Goal: Communication & Community: Connect with others

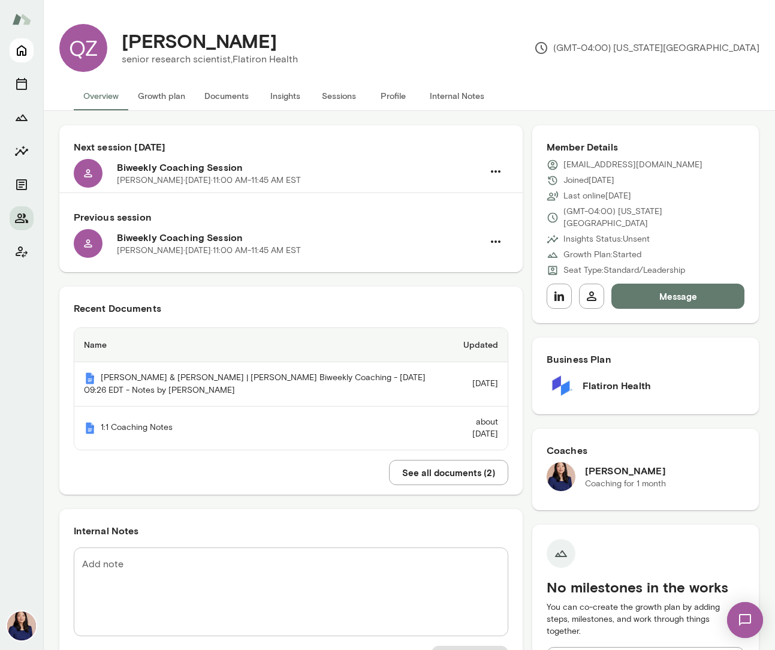
click at [23, 51] on icon "Home" at bounding box center [21, 50] width 14 height 14
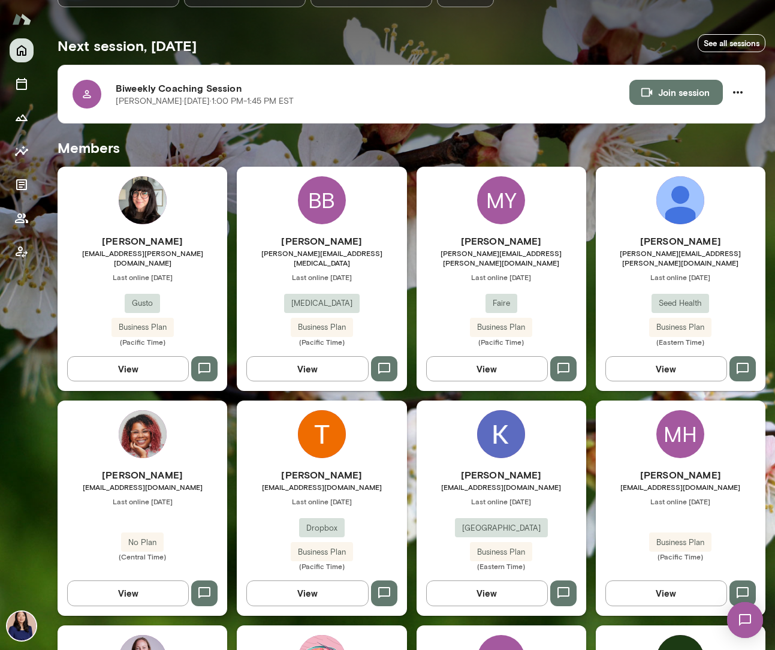
scroll to position [369, 0]
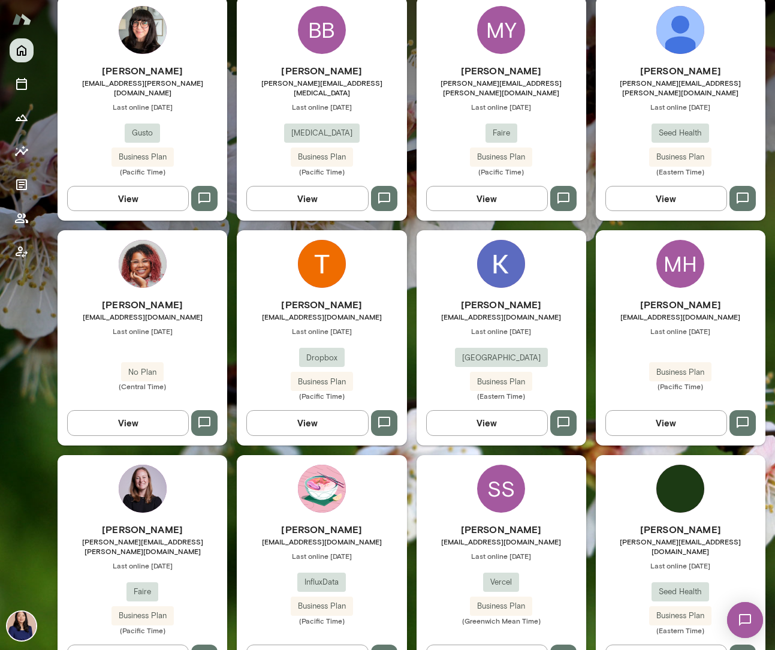
click at [679, 40] on img at bounding box center [681, 30] width 48 height 48
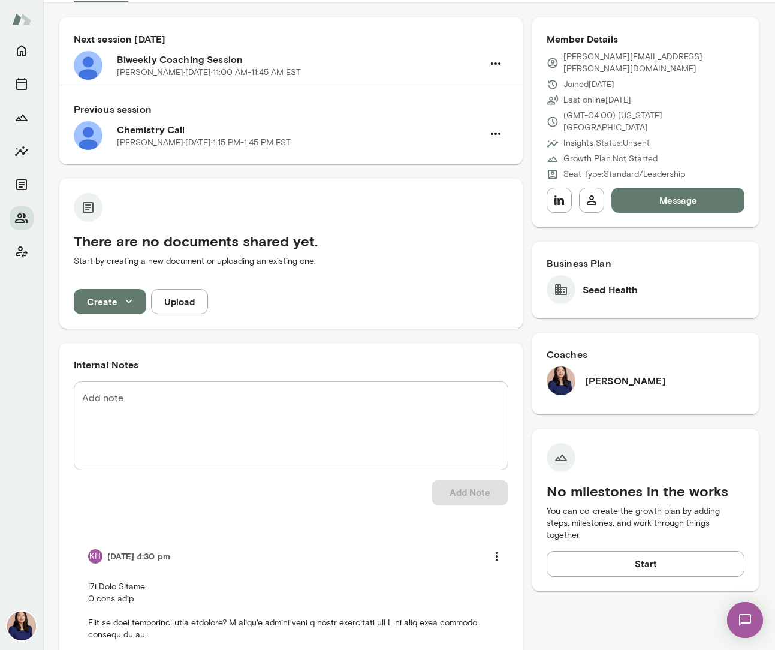
scroll to position [335, 0]
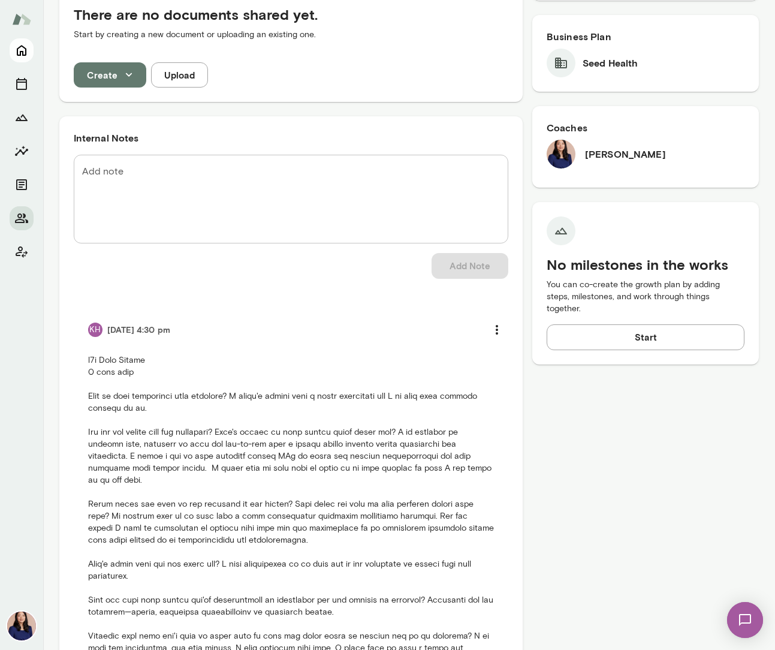
click at [19, 49] on icon "Home" at bounding box center [21, 50] width 14 height 14
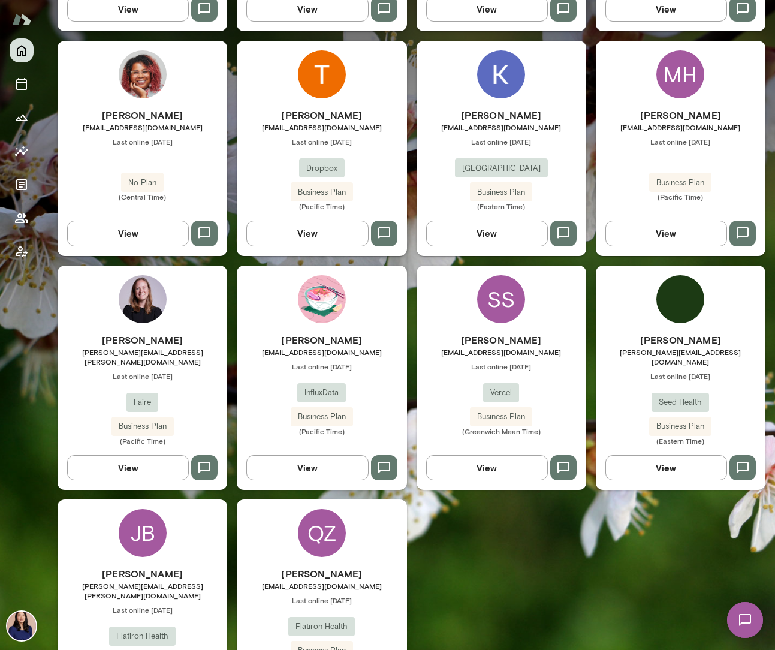
scroll to position [583, 0]
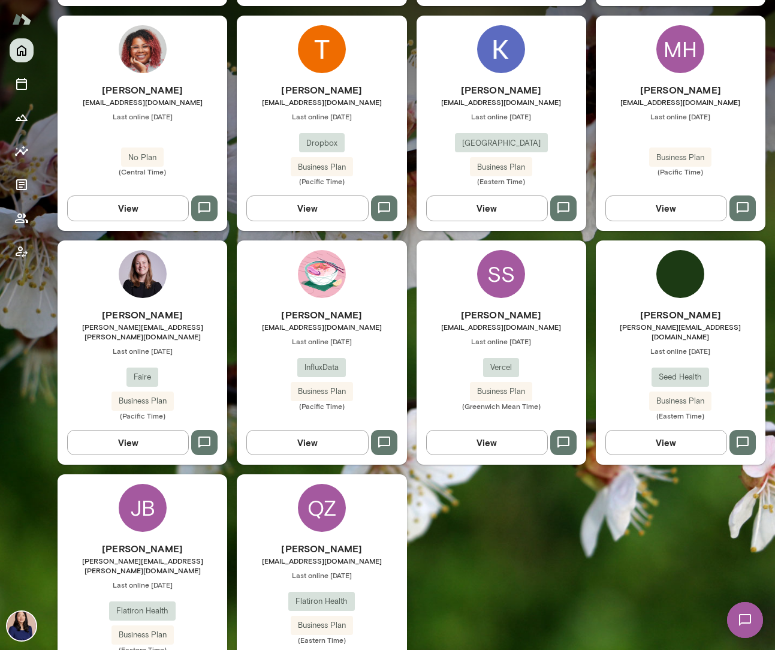
click at [113, 477] on div "[PERSON_NAME] [PERSON_NAME][EMAIL_ADDRESS][PERSON_NAME][DOMAIN_NAME] Last onlin…" at bounding box center [143, 586] width 170 height 224
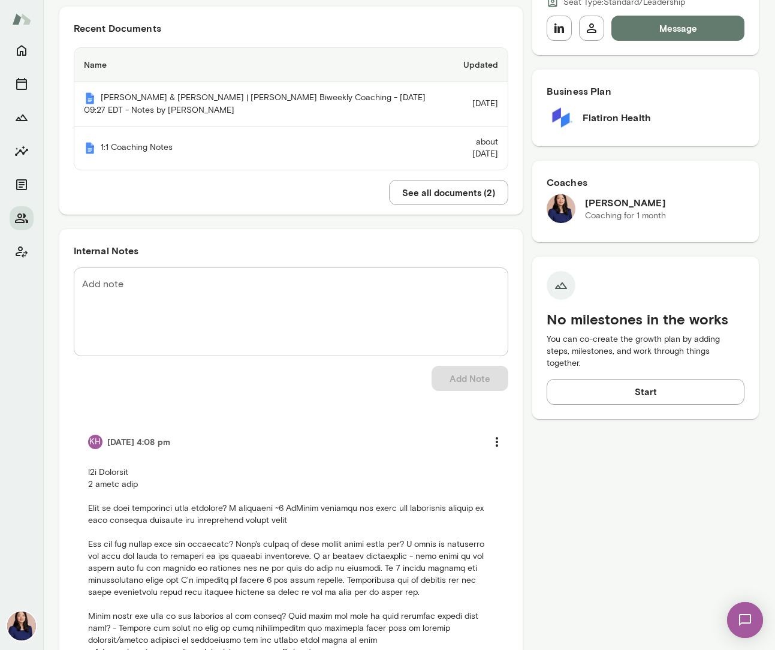
scroll to position [29, 0]
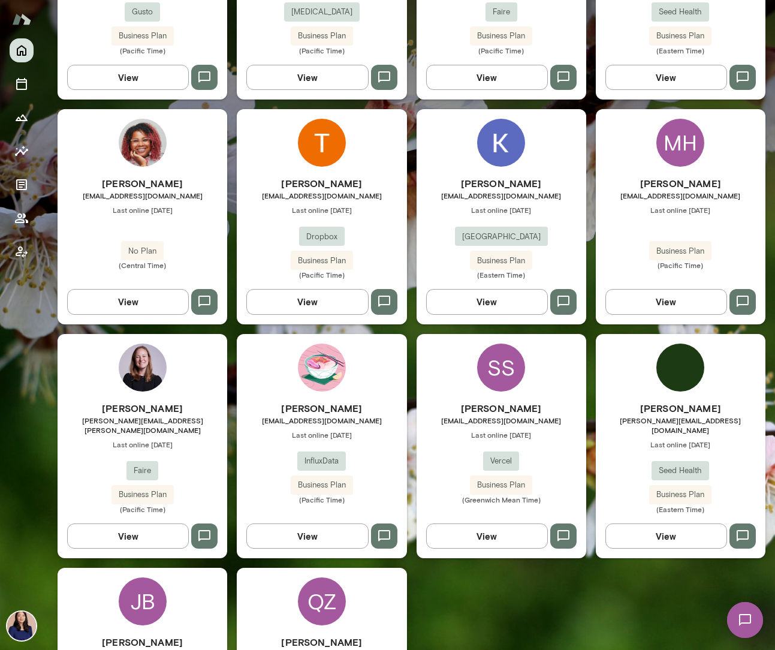
scroll to position [489, 0]
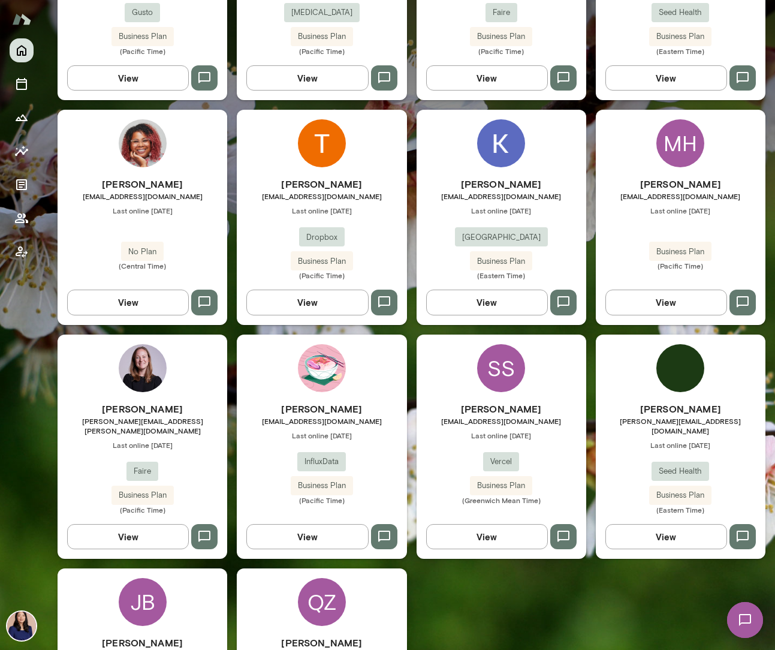
click at [492, 154] on img at bounding box center [501, 143] width 48 height 48
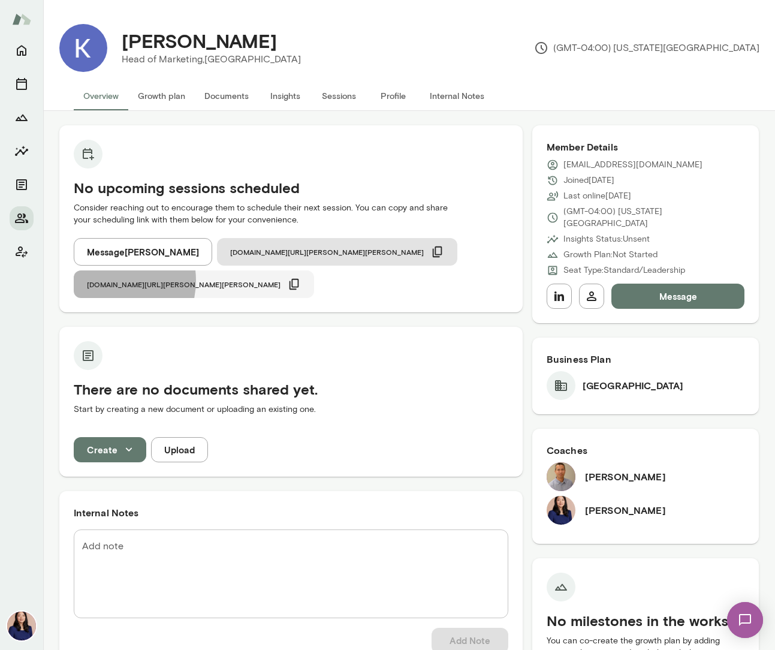
click at [281, 279] on span "[DOMAIN_NAME][URL][PERSON_NAME][PERSON_NAME]" at bounding box center [184, 284] width 194 height 10
click at [750, 628] on img at bounding box center [745, 619] width 49 height 49
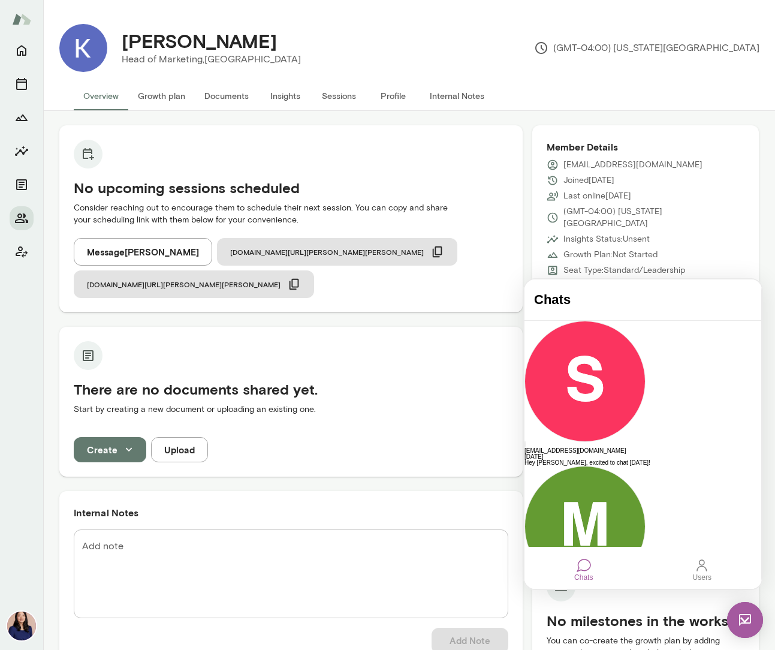
click at [577, 573] on div "Chats" at bounding box center [584, 569] width 28 height 32
click at [642, 301] on h4 "Chats" at bounding box center [643, 300] width 218 height 16
click at [701, 154] on div "Member Details [EMAIL_ADDRESS][DOMAIN_NAME] Joined [DATE] Last online [DATE] (G…" at bounding box center [645, 224] width 227 height 198
click at [748, 625] on img at bounding box center [745, 620] width 36 height 36
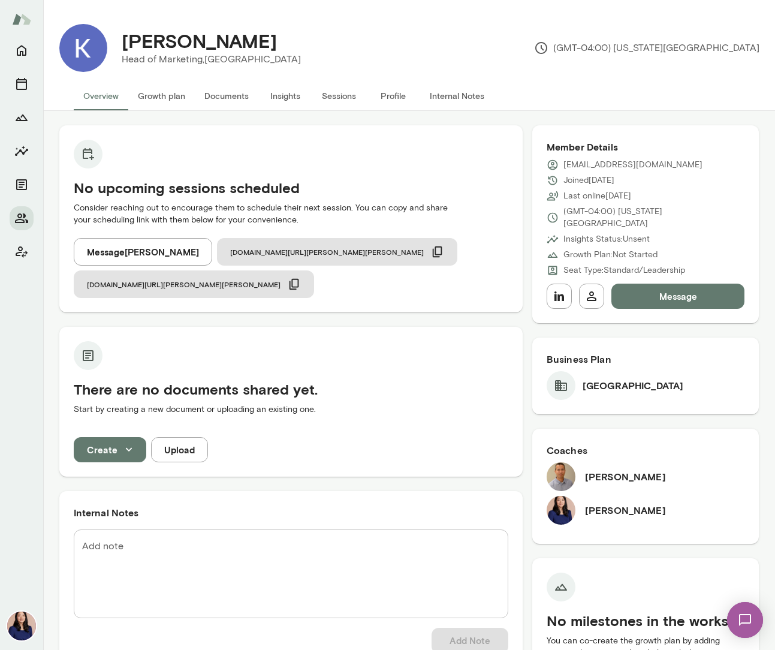
click at [728, 284] on button "Message" at bounding box center [679, 296] width 134 height 25
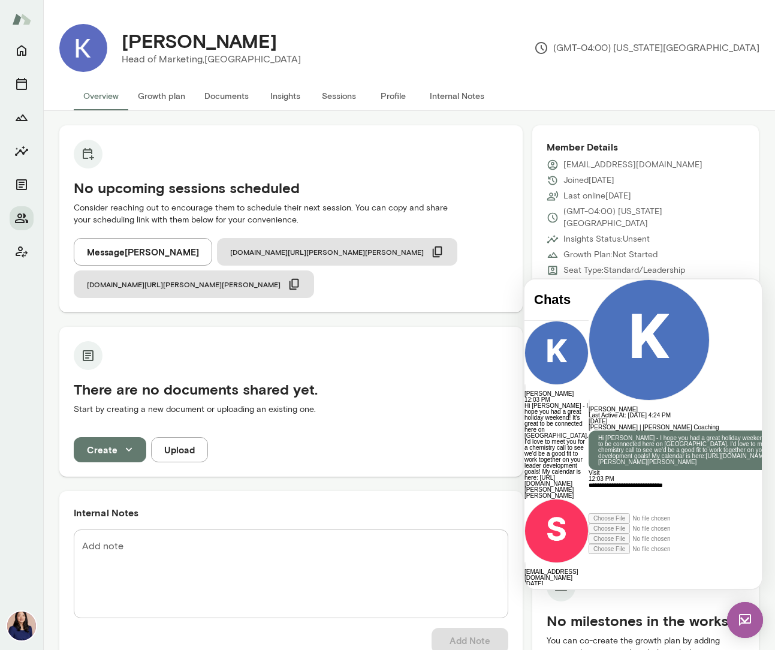
scroll to position [183, 0]
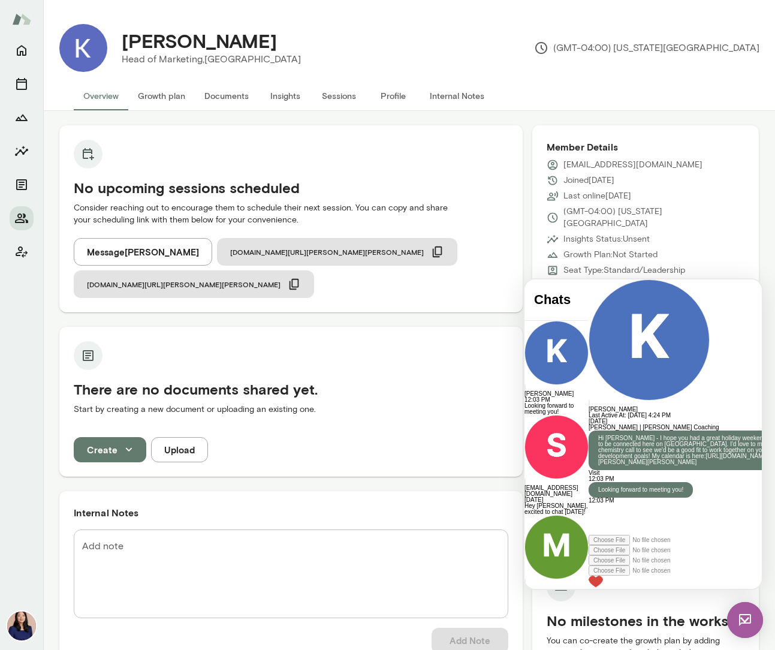
click at [744, 624] on img at bounding box center [745, 620] width 36 height 36
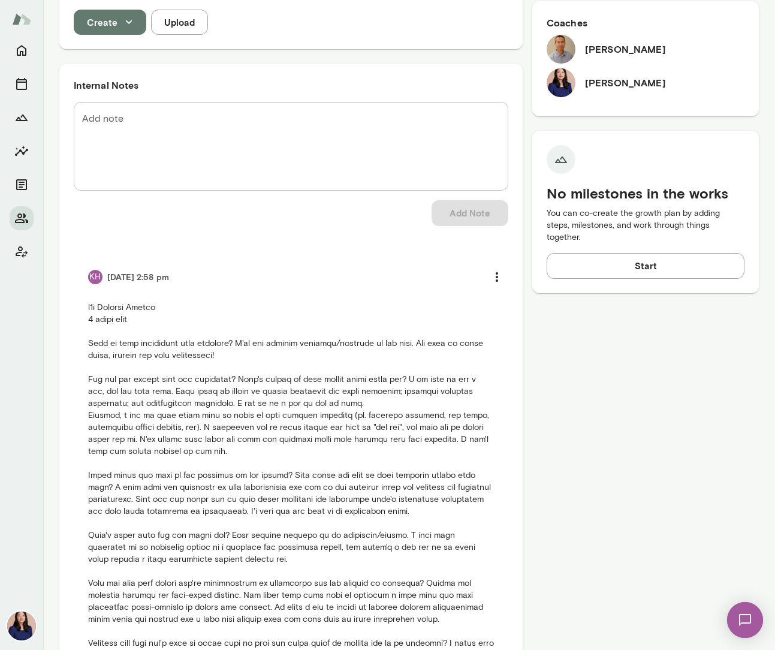
scroll to position [520, 0]
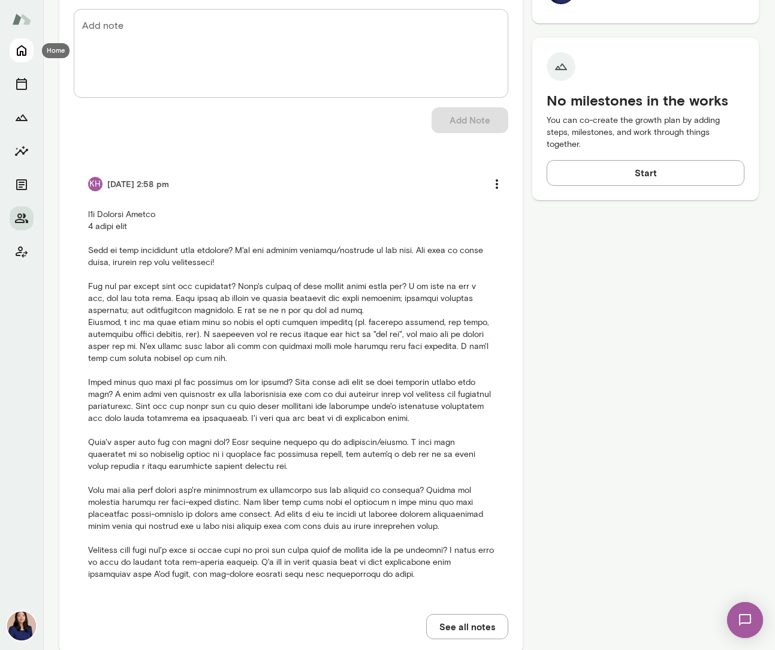
click at [21, 39] on button "Home" at bounding box center [22, 50] width 24 height 24
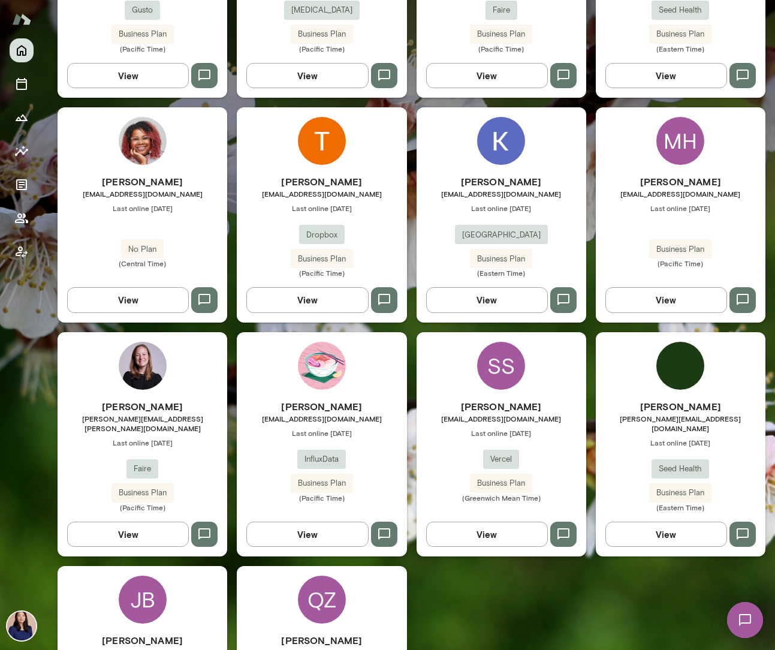
scroll to position [259, 0]
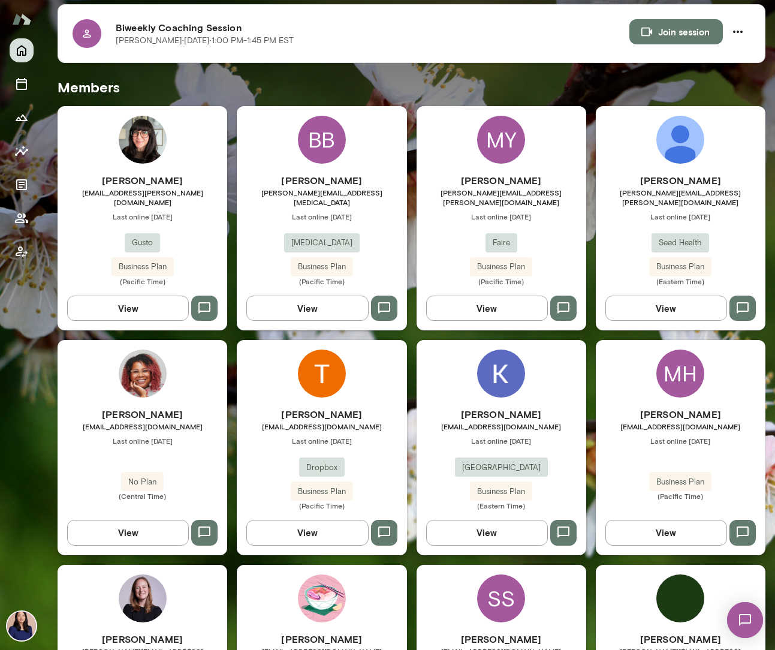
click at [140, 125] on img at bounding box center [143, 140] width 48 height 48
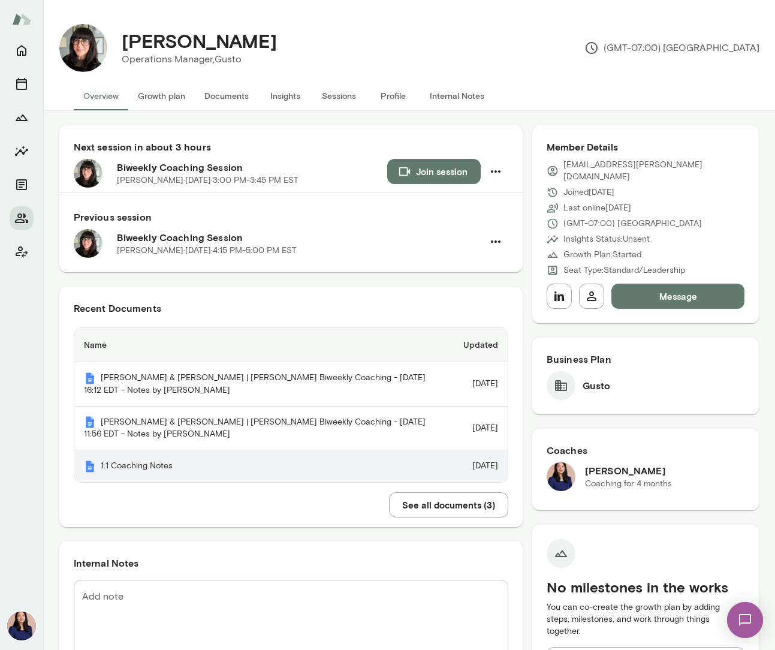
click at [159, 470] on th "1:1 Coaching Notes" at bounding box center [264, 466] width 380 height 32
